Goal: Task Accomplishment & Management: Use online tool/utility

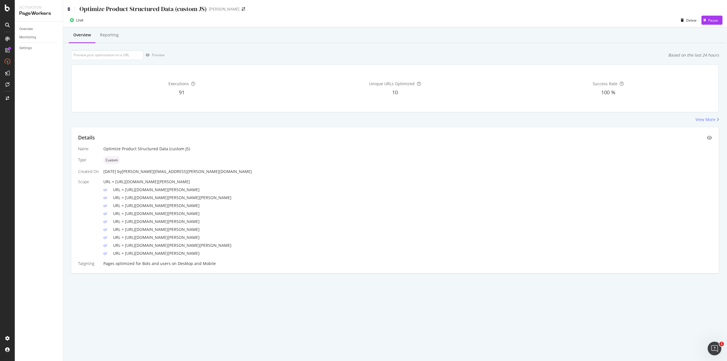
click at [68, 8] on icon at bounding box center [69, 9] width 3 height 4
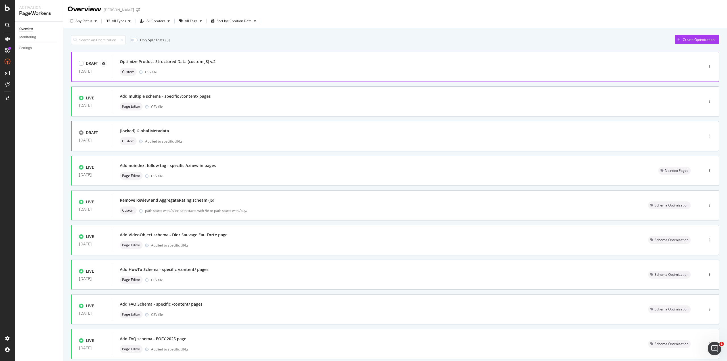
click at [196, 61] on div "Optimize Product Structured Data (custom JS) v.2" at bounding box center [168, 62] width 96 height 6
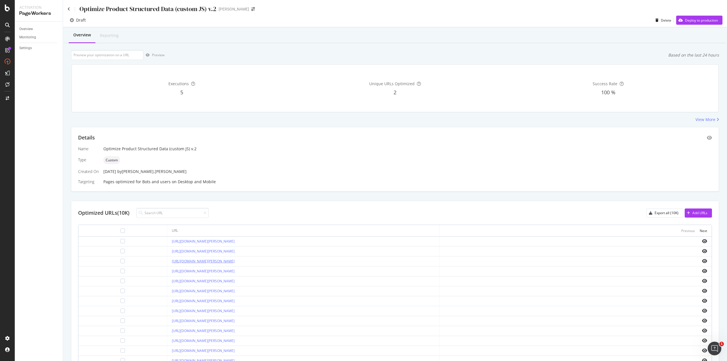
scroll to position [49, 0]
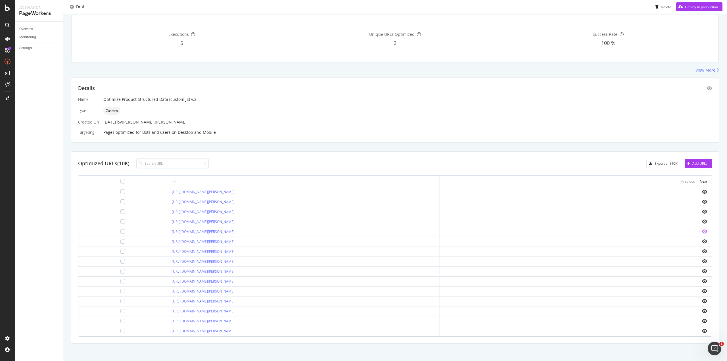
click at [702, 229] on icon "eye" at bounding box center [704, 231] width 5 height 5
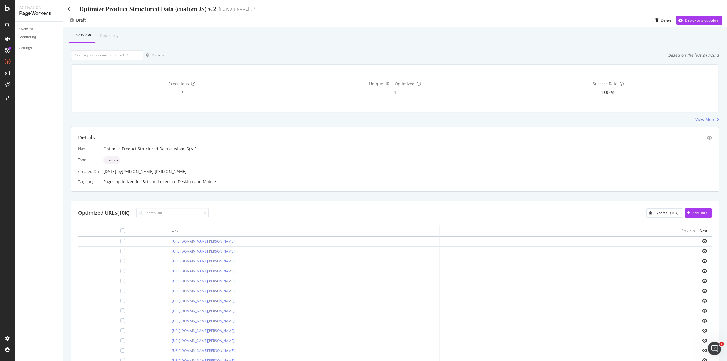
scroll to position [49, 0]
